Goal: Find specific page/section: Find specific page/section

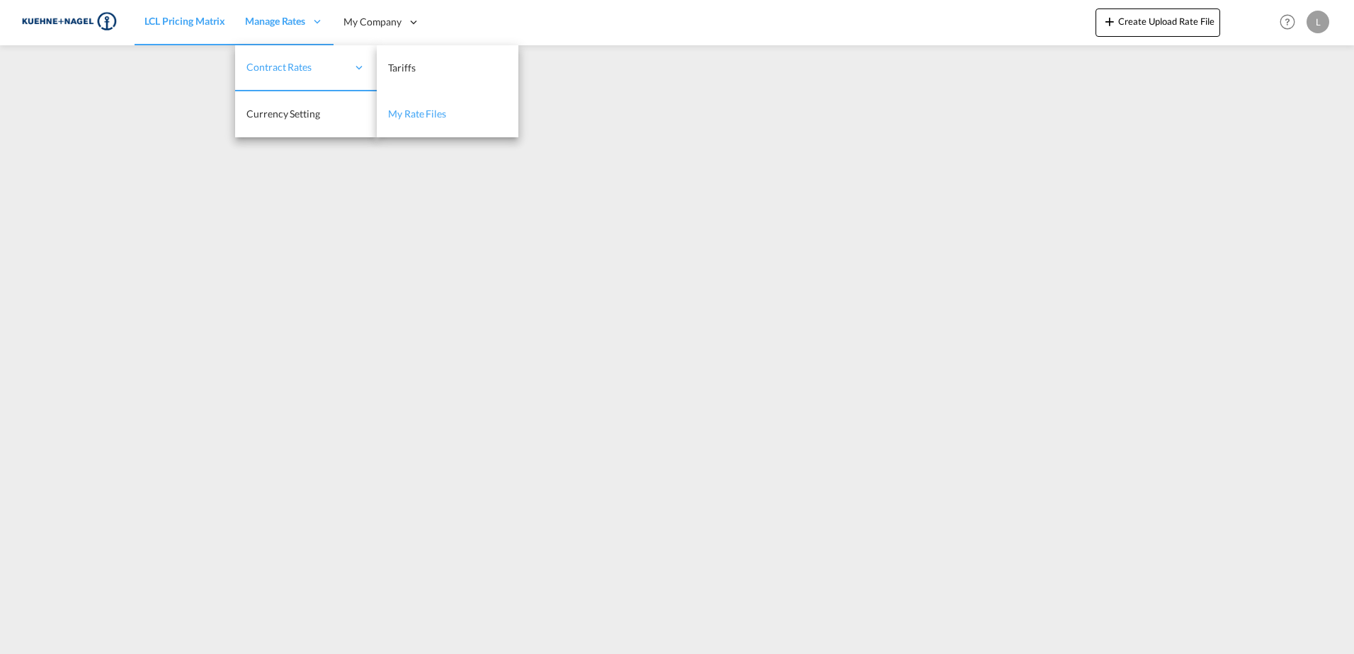
click at [413, 101] on link "My Rate Files" at bounding box center [448, 114] width 142 height 46
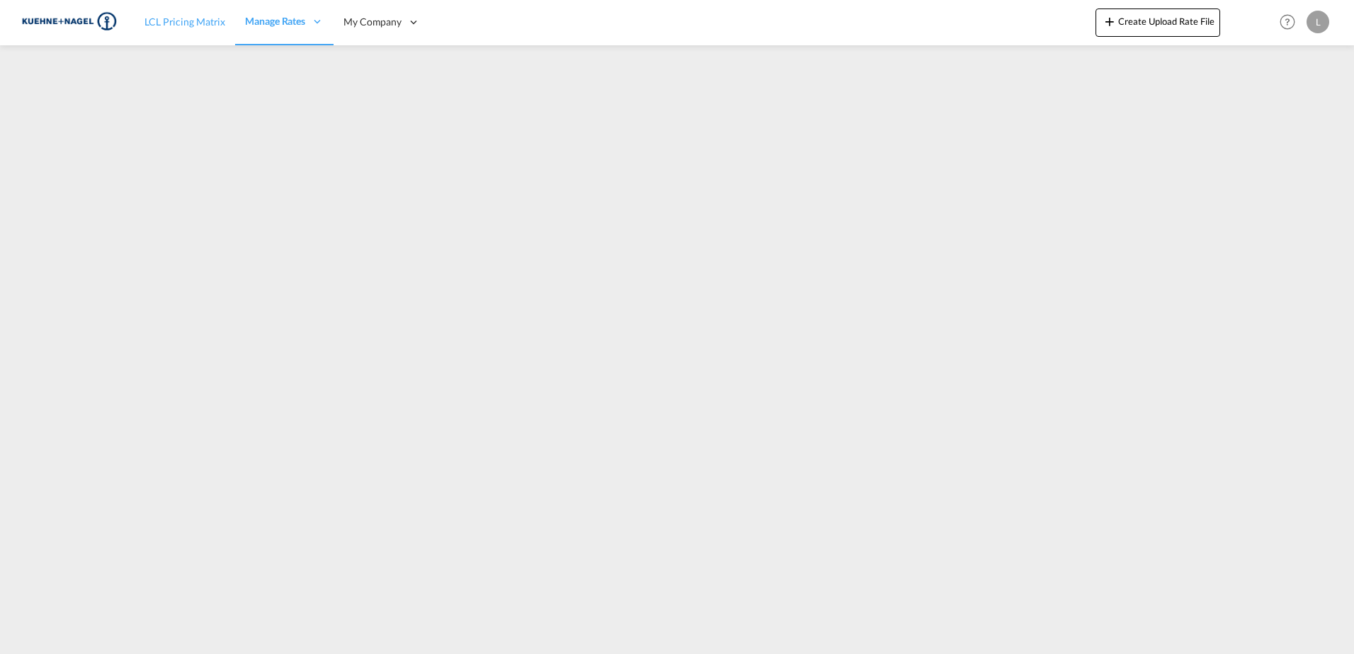
click at [176, 18] on span "LCL Pricing Matrix" at bounding box center [184, 22] width 81 height 12
